Goal: Transaction & Acquisition: Purchase product/service

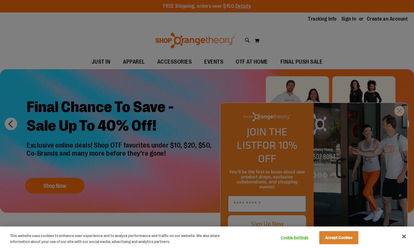
click at [404, 237] on button "Close" at bounding box center [404, 237] width 14 height 14
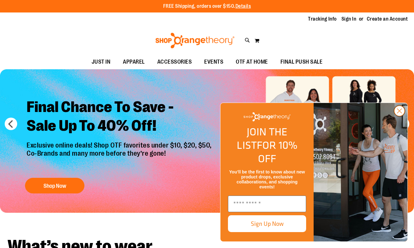
click at [400, 116] on circle "Close dialog" at bounding box center [399, 111] width 10 height 10
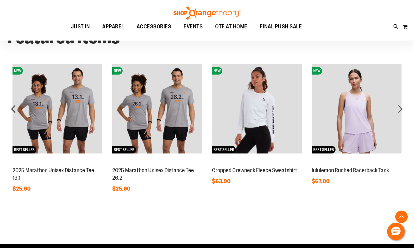
scroll to position [442, 0]
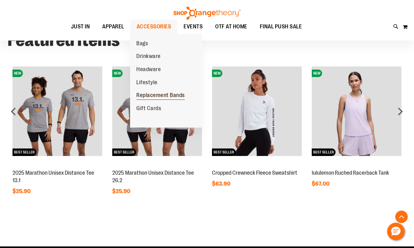
click at [159, 95] on span "Replacement Bands" at bounding box center [160, 96] width 48 height 8
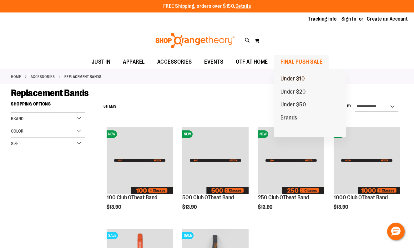
click at [301, 80] on span "Under $10" at bounding box center [292, 80] width 24 height 8
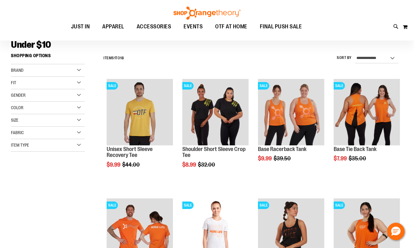
scroll to position [57, 0]
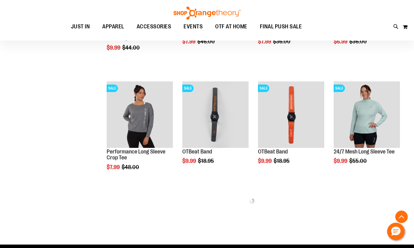
scroll to position [285, 0]
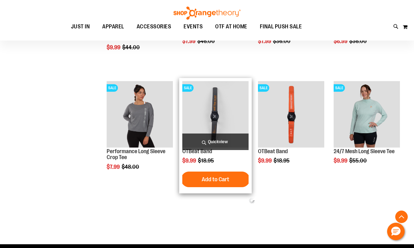
click at [225, 143] on span "Quickview" at bounding box center [215, 142] width 66 height 17
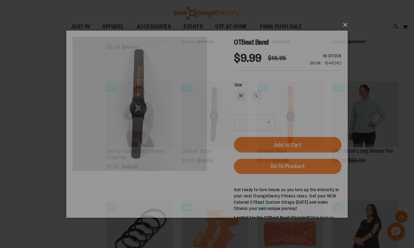
scroll to position [0, 0]
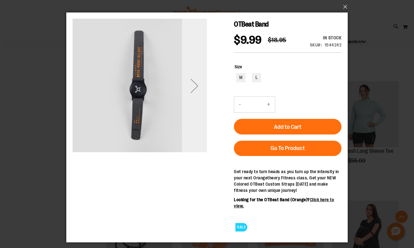
click at [192, 94] on div "Next" at bounding box center [194, 85] width 25 height 25
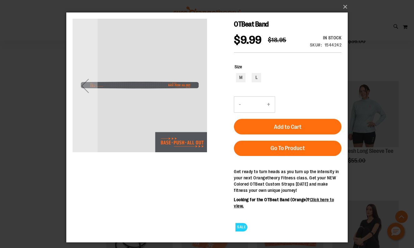
click at [192, 94] on img "carousel" at bounding box center [140, 85] width 134 height 134
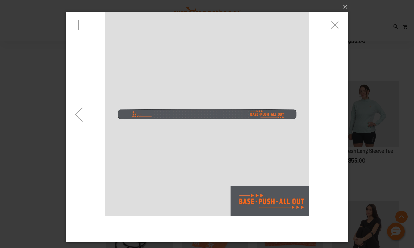
click at [73, 118] on div "Previous" at bounding box center [78, 114] width 25 height 25
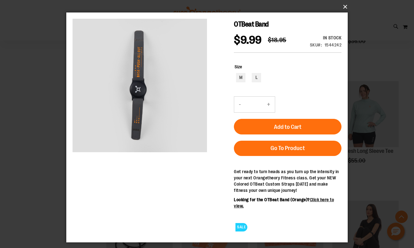
click at [345, 10] on button "×" at bounding box center [208, 7] width 281 height 14
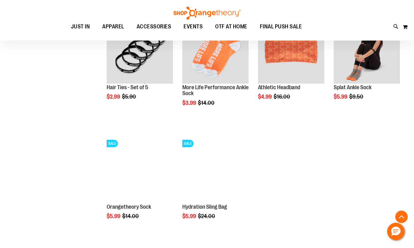
scroll to position [470, 0]
